Goal: Information Seeking & Learning: Learn about a topic

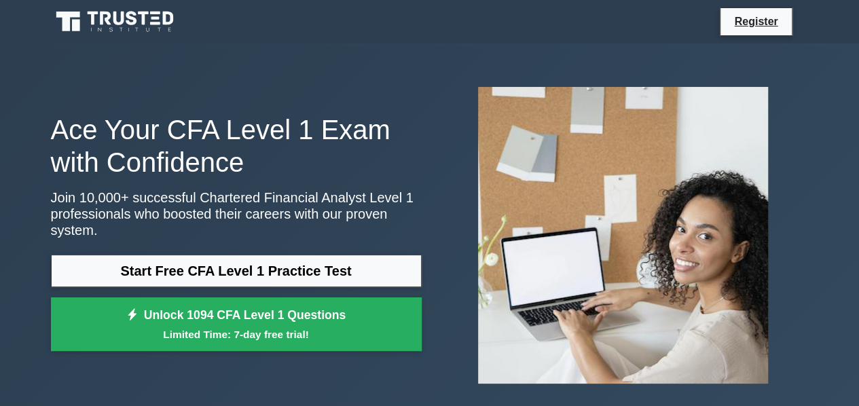
scroll to position [31, 0]
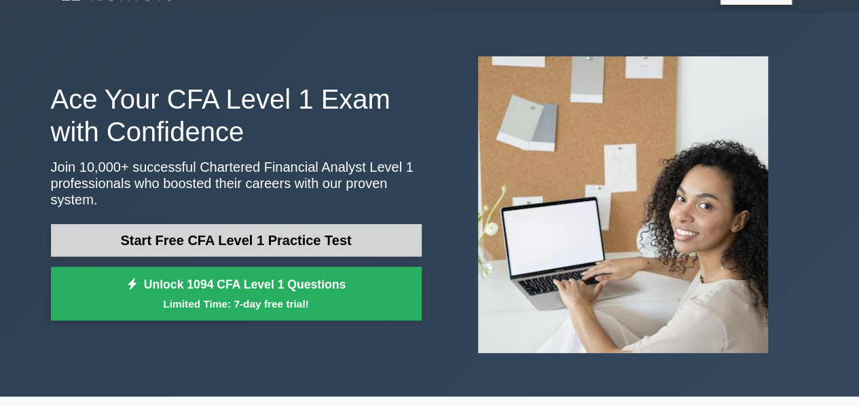
click at [342, 224] on link "Start Free CFA Level 1 Practice Test" at bounding box center [236, 240] width 371 height 33
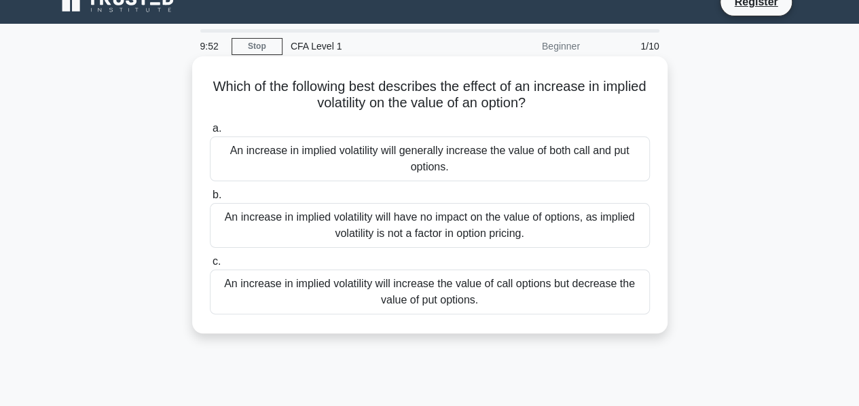
scroll to position [25, 0]
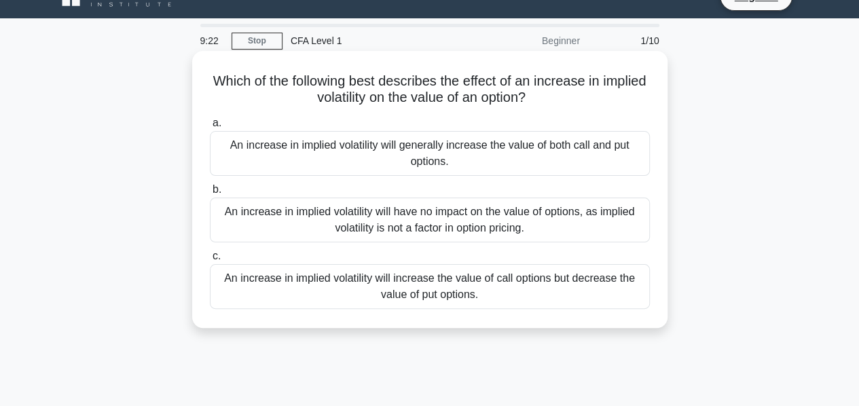
click at [285, 161] on div "An increase in implied volatility will generally increase the value of both cal…" at bounding box center [430, 153] width 440 height 45
click at [210, 128] on input "a. An increase in implied volatility will generally increase the value of both …" at bounding box center [210, 123] width 0 height 9
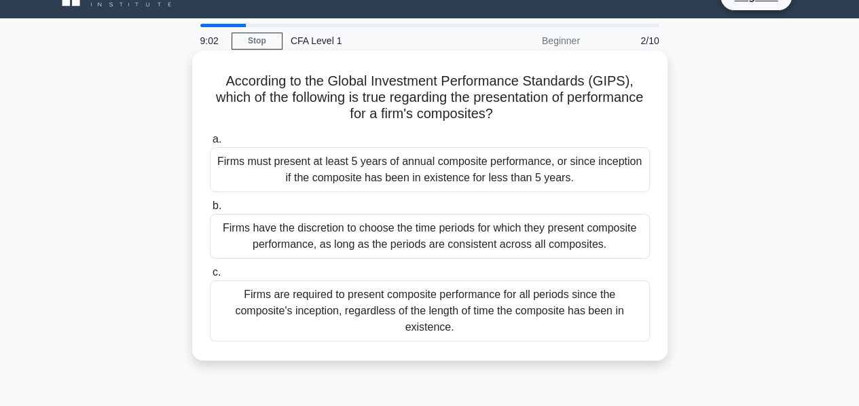
click at [299, 164] on div "Firms must present at least 5 years of annual composite performance, or since i…" at bounding box center [430, 169] width 440 height 45
click at [210, 144] on input "a. Firms must present at least 5 years of annual composite performance, or sinc…" at bounding box center [210, 139] width 0 height 9
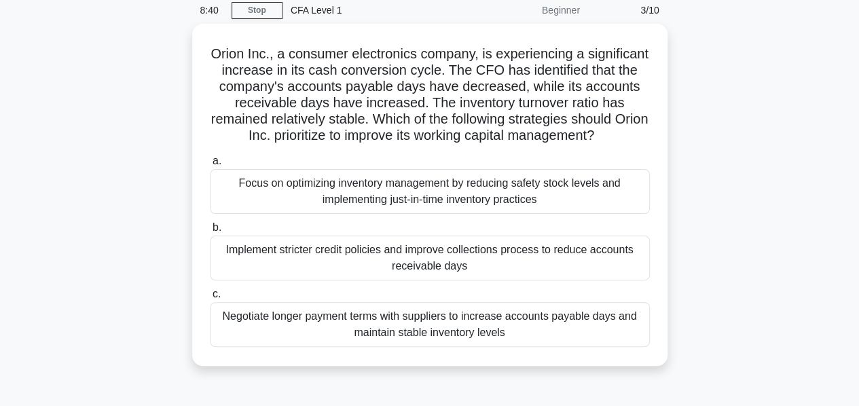
scroll to position [56, 0]
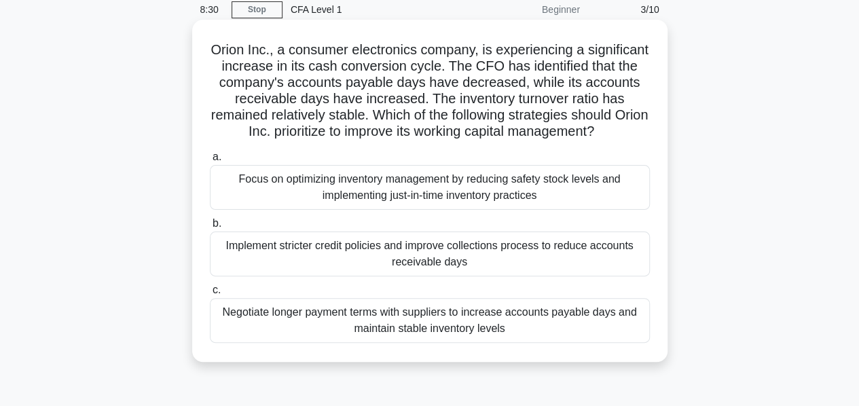
click at [309, 259] on div "Implement stricter credit policies and improve collections process to reduce ac…" at bounding box center [430, 253] width 440 height 45
click at [210, 228] on input "b. Implement stricter credit policies and improve collections process to reduce…" at bounding box center [210, 223] width 0 height 9
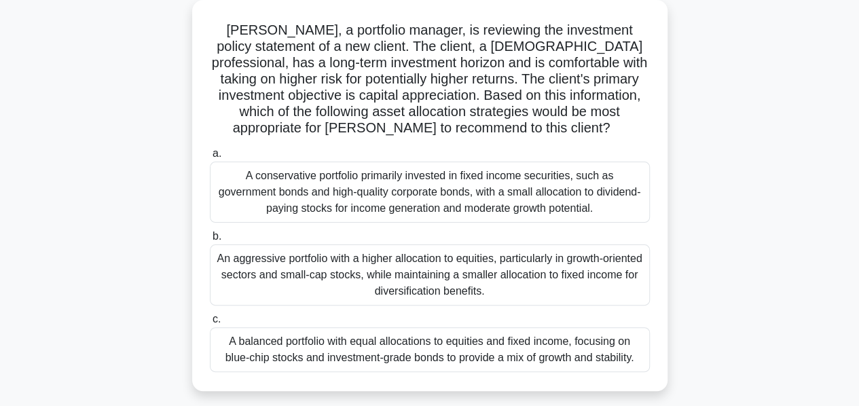
scroll to position [77, 0]
click at [272, 333] on div "A balanced portfolio with equal allocations to equities and fixed income, focus…" at bounding box center [430, 349] width 440 height 45
click at [210, 323] on input "c. A balanced portfolio with equal allocations to equities and fixed income, fo…" at bounding box center [210, 318] width 0 height 9
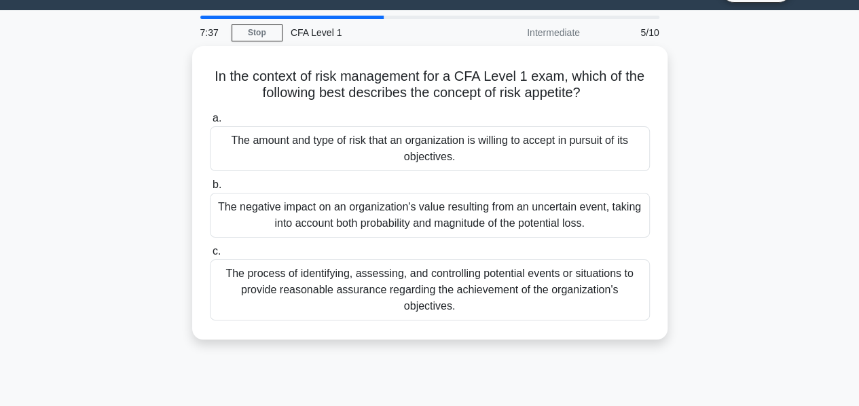
scroll to position [0, 0]
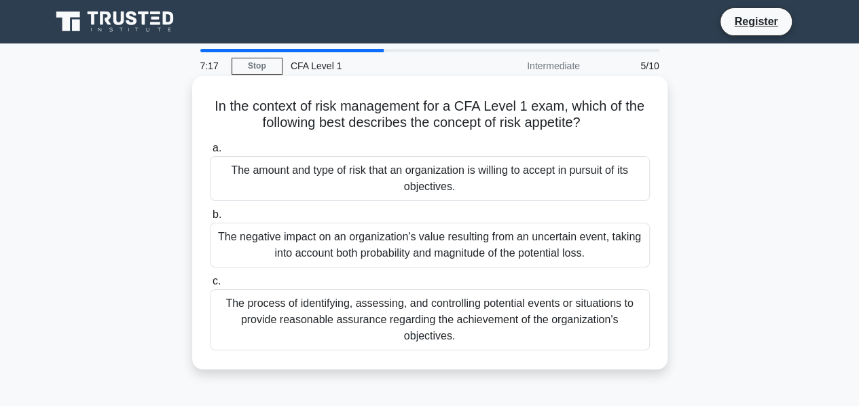
click at [240, 321] on div "The process of identifying, assessing, and controlling potential events or situ…" at bounding box center [430, 319] width 440 height 61
click at [210, 286] on input "c. The process of identifying, assessing, and controlling potential events or s…" at bounding box center [210, 281] width 0 height 9
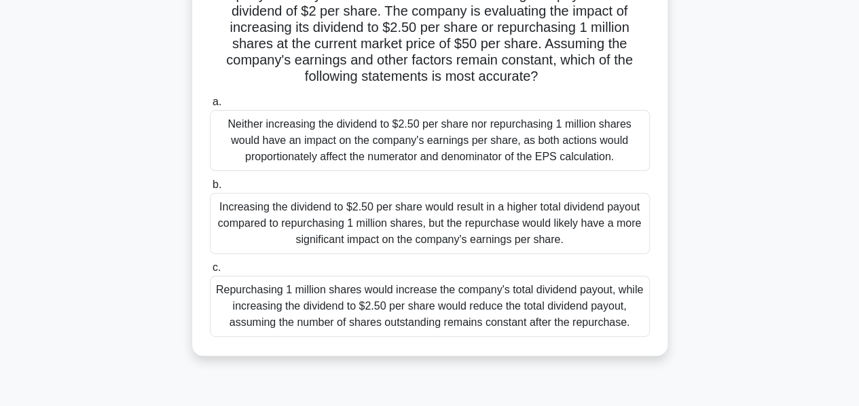
scroll to position [111, 0]
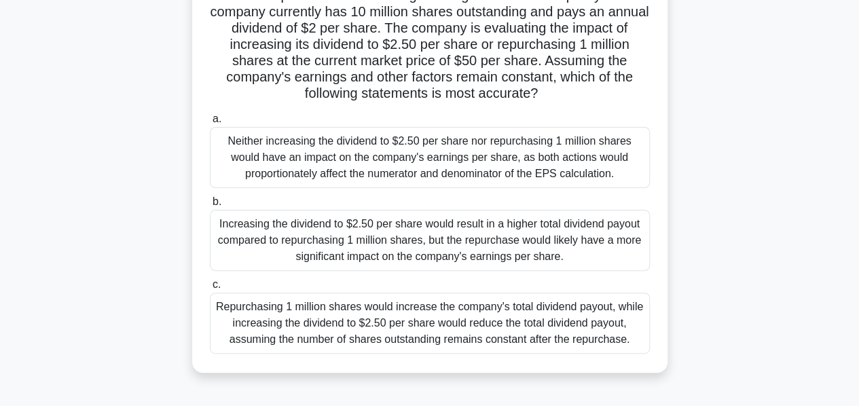
click at [244, 230] on div "Increasing the dividend to $2.50 per share would result in a higher total divid…" at bounding box center [430, 240] width 440 height 61
click at [210, 206] on input "b. Increasing the dividend to $2.50 per share would result in a higher total di…" at bounding box center [210, 202] width 0 height 9
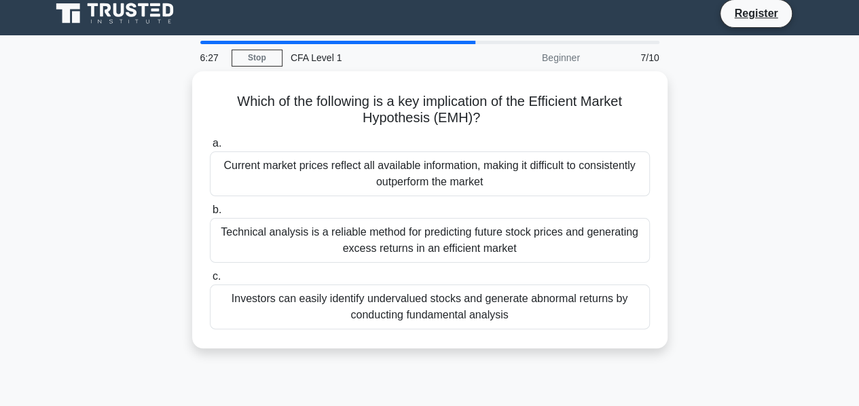
scroll to position [0, 0]
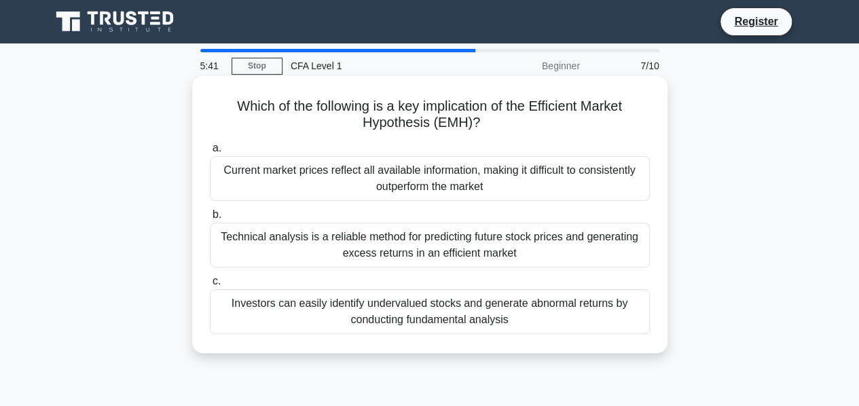
click at [320, 246] on div "Technical analysis is a reliable method for predicting future stock prices and …" at bounding box center [430, 245] width 440 height 45
click at [210, 219] on input "b. Technical analysis is a reliable method for predicting future stock prices a…" at bounding box center [210, 214] width 0 height 9
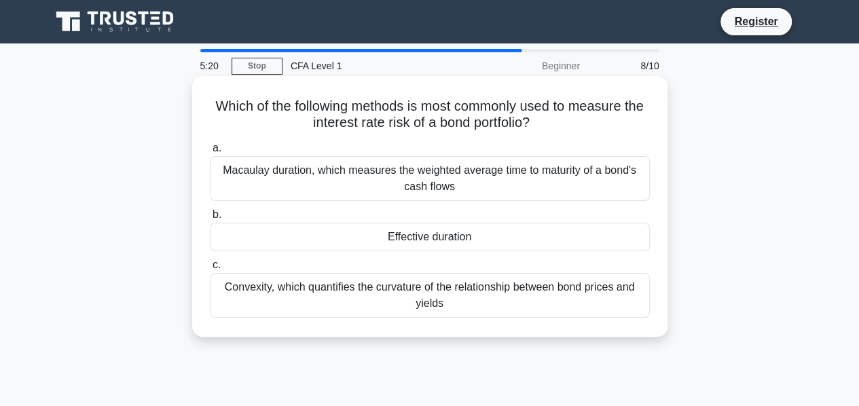
click at [386, 225] on div "Effective duration" at bounding box center [430, 237] width 440 height 29
click at [210, 219] on input "b. Effective duration" at bounding box center [210, 214] width 0 height 9
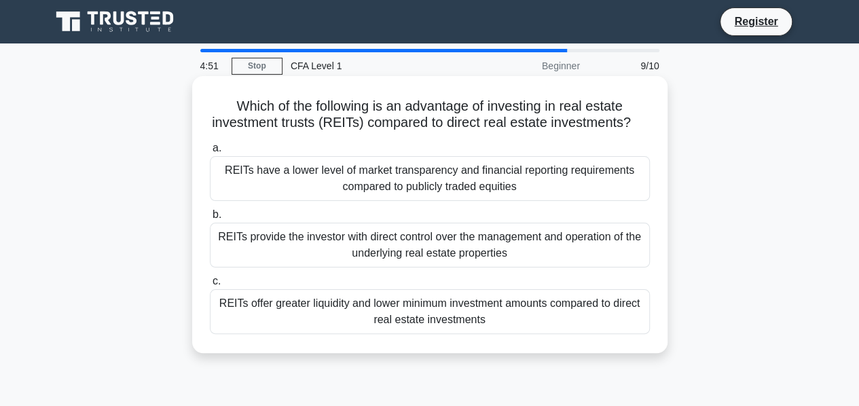
click at [396, 320] on div "REITs offer greater liquidity and lower minimum investment amounts compared to …" at bounding box center [430, 311] width 440 height 45
click at [210, 286] on input "c. REITs offer greater liquidity and lower minimum investment amounts compared …" at bounding box center [210, 281] width 0 height 9
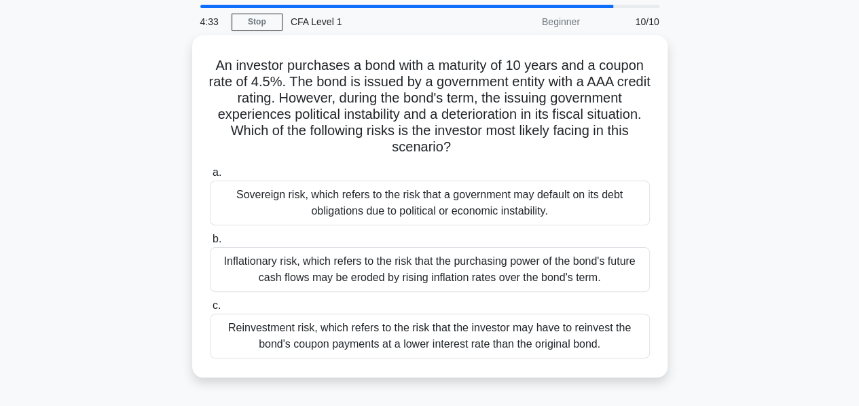
scroll to position [45, 0]
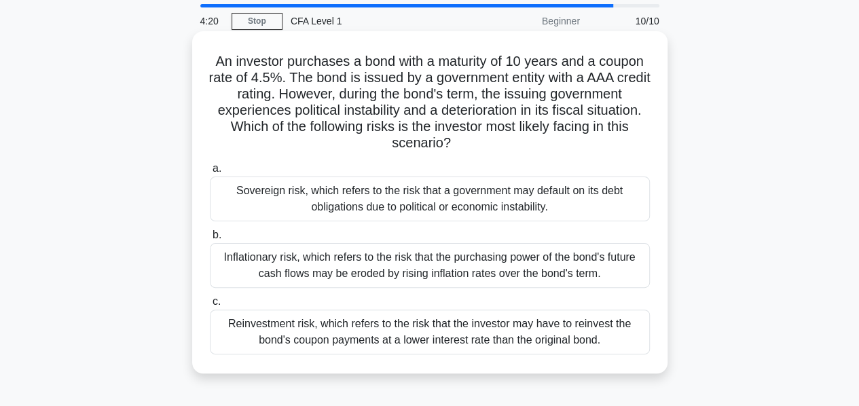
click at [242, 244] on div "Inflationary risk, which refers to the risk that the purchasing power of the bo…" at bounding box center [430, 265] width 440 height 45
click at [210, 240] on input "b. Inflationary risk, which refers to the risk that the purchasing power of the…" at bounding box center [210, 235] width 0 height 9
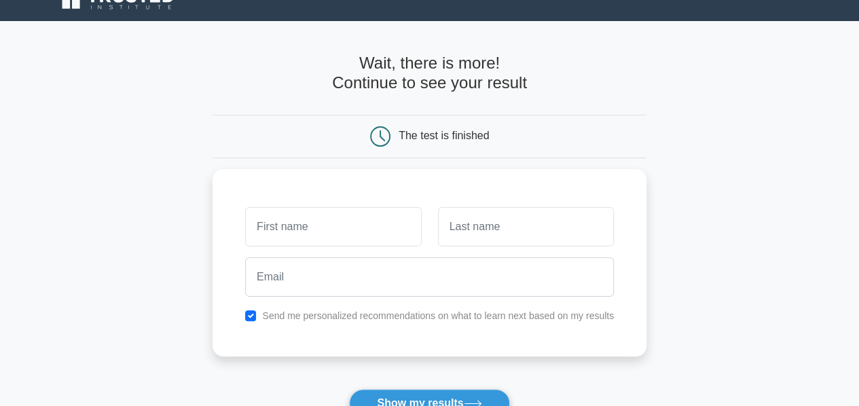
scroll to position [22, 0]
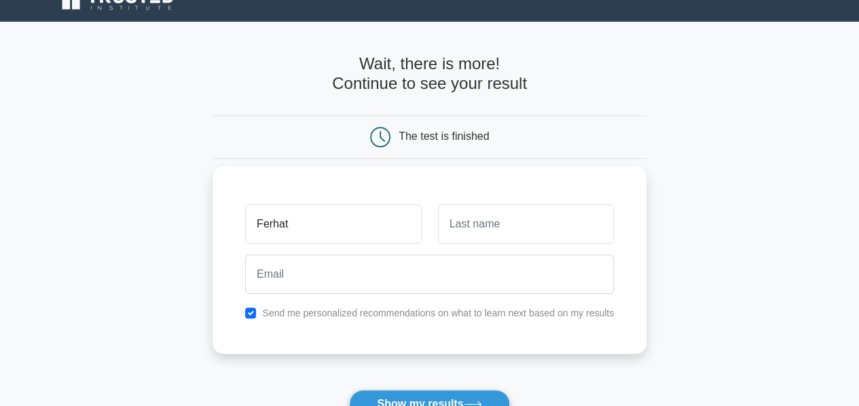
type input "Ferhat"
click at [453, 206] on input "text" at bounding box center [526, 223] width 176 height 39
type input "Karslıoğlu"
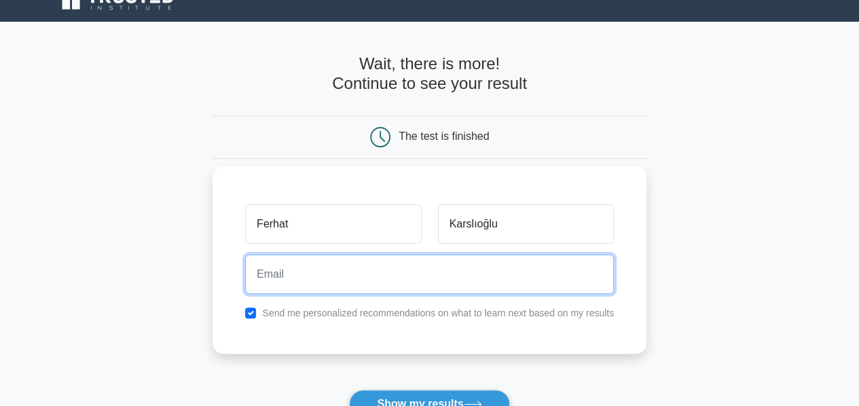
click at [358, 282] on input "email" at bounding box center [429, 274] width 369 height 39
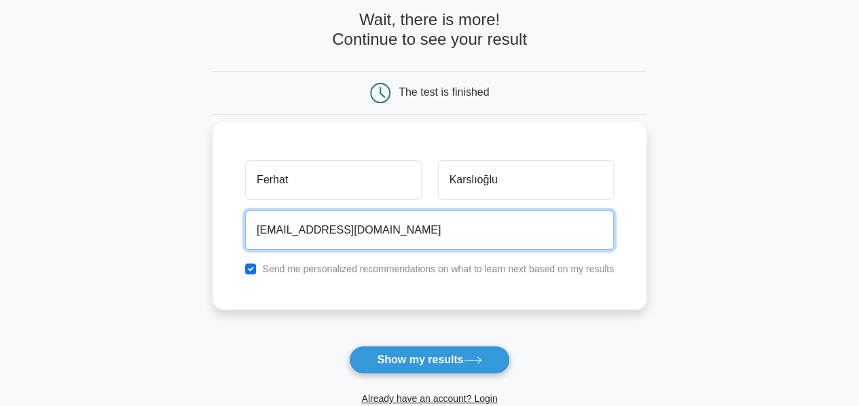
scroll to position [65, 0]
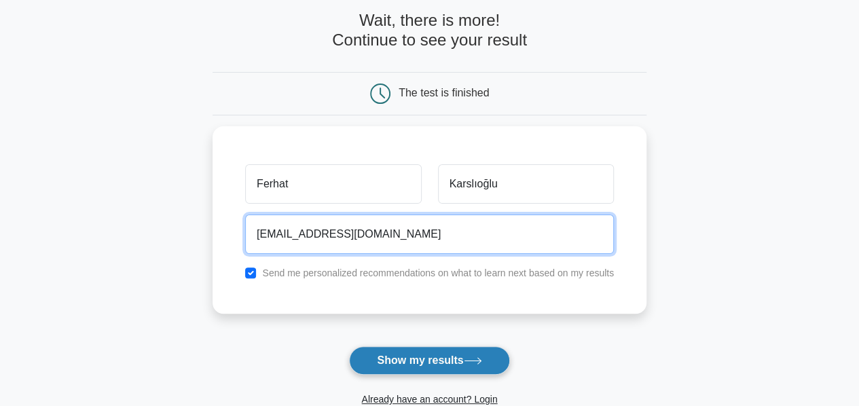
type input "ferhatkarslioglu1@outlook.com"
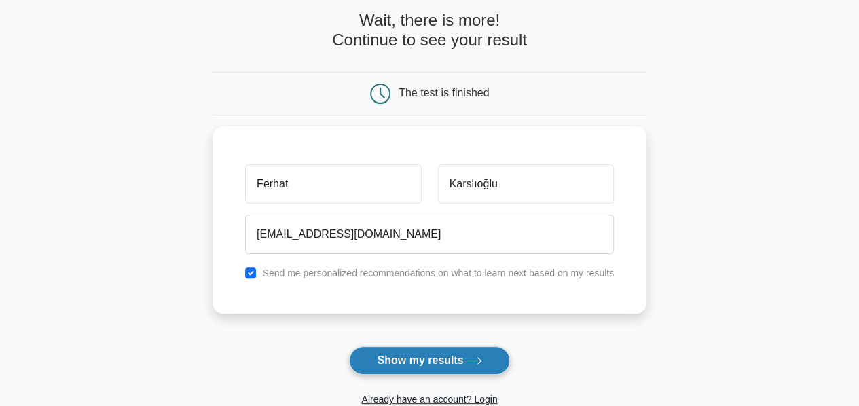
click at [370, 354] on button "Show my results" at bounding box center [429, 360] width 160 height 29
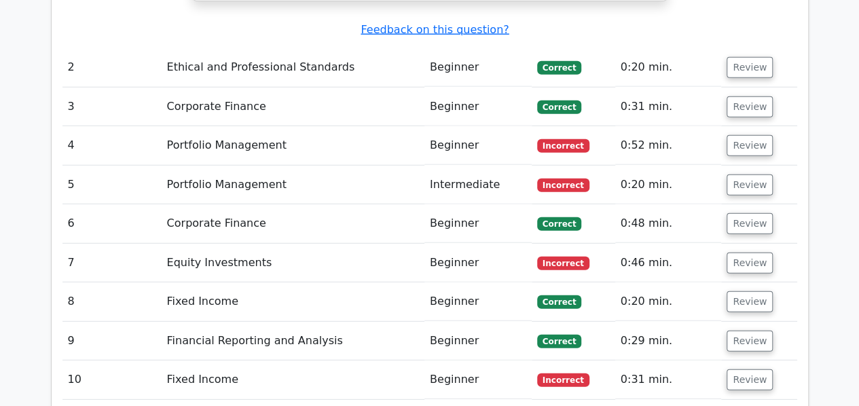
scroll to position [1732, 0]
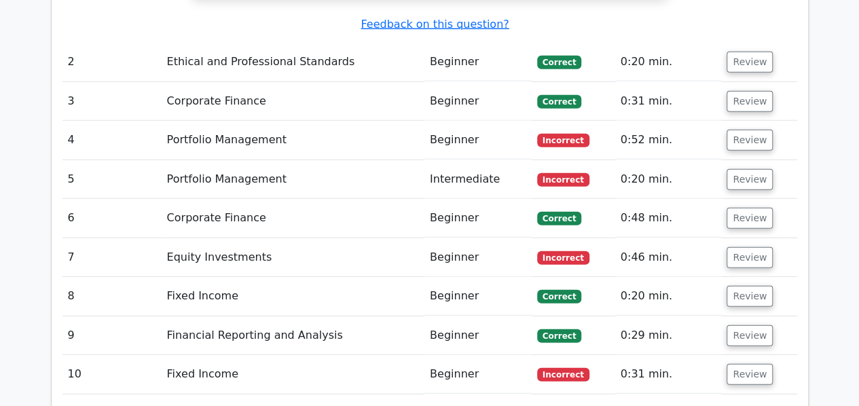
drag, startPoint x: 608, startPoint y: 138, endPoint x: 584, endPoint y: 134, distance: 24.0
click at [584, 199] on td "Correct" at bounding box center [573, 218] width 83 height 39
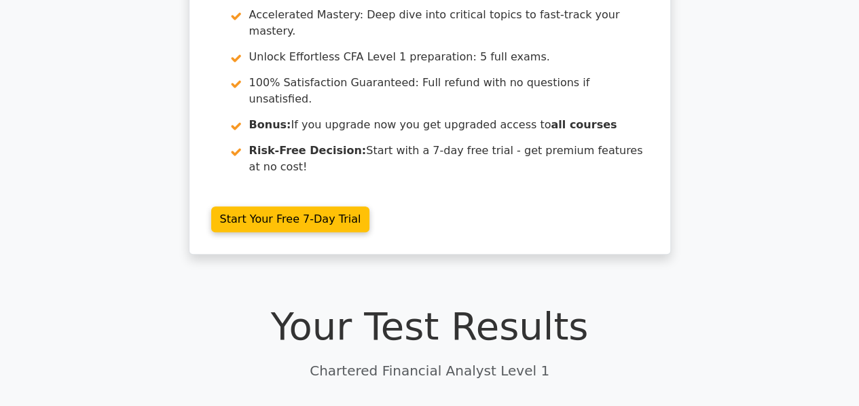
scroll to position [0, 0]
